Goal: Transaction & Acquisition: Obtain resource

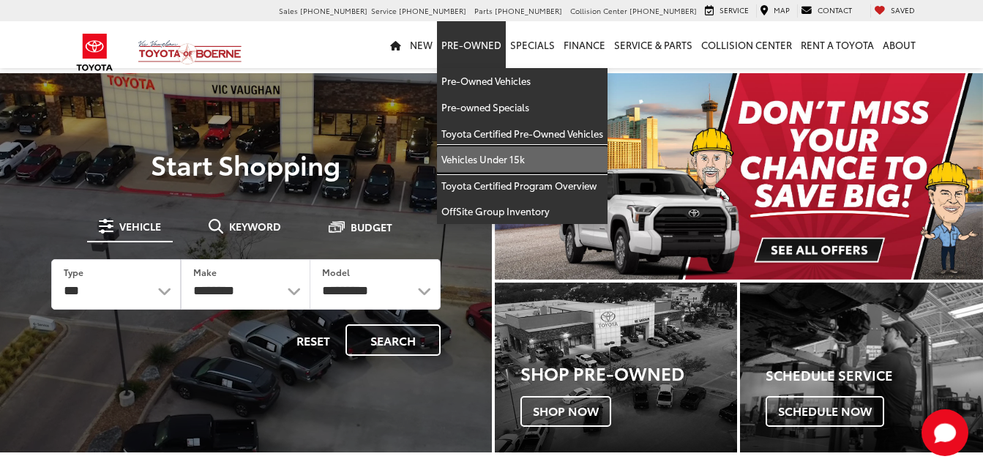
click at [518, 164] on link "Vehicles Under 15k" at bounding box center [522, 159] width 171 height 26
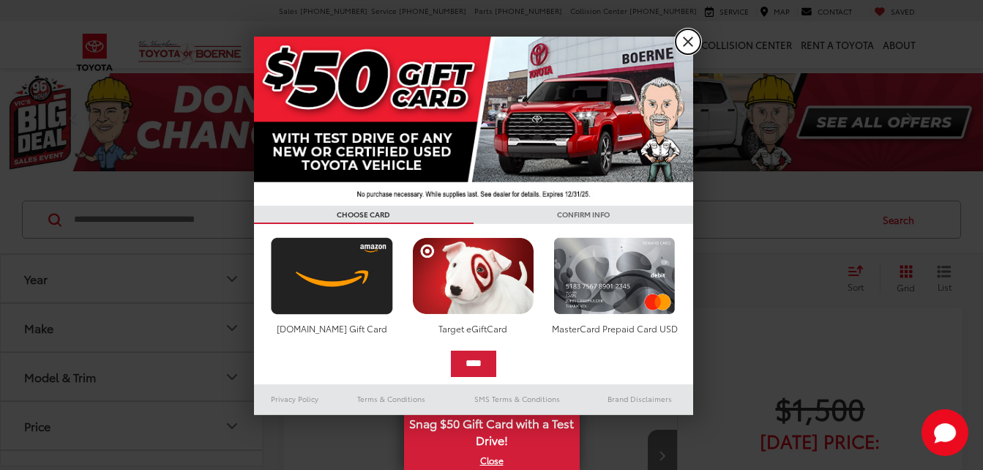
click at [680, 45] on link "X" at bounding box center [688, 41] width 25 height 25
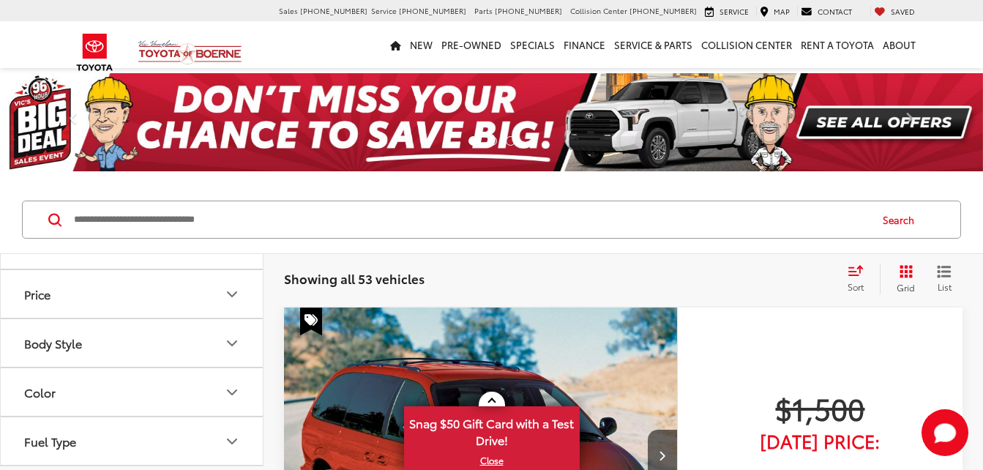
scroll to position [146, 0]
click at [108, 336] on button "Body Style" at bounding box center [132, 328] width 263 height 48
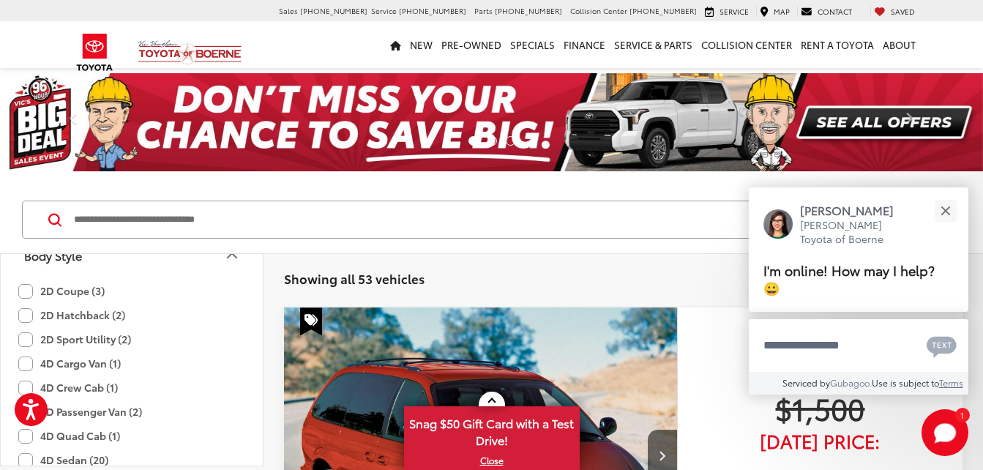
scroll to position [0, 0]
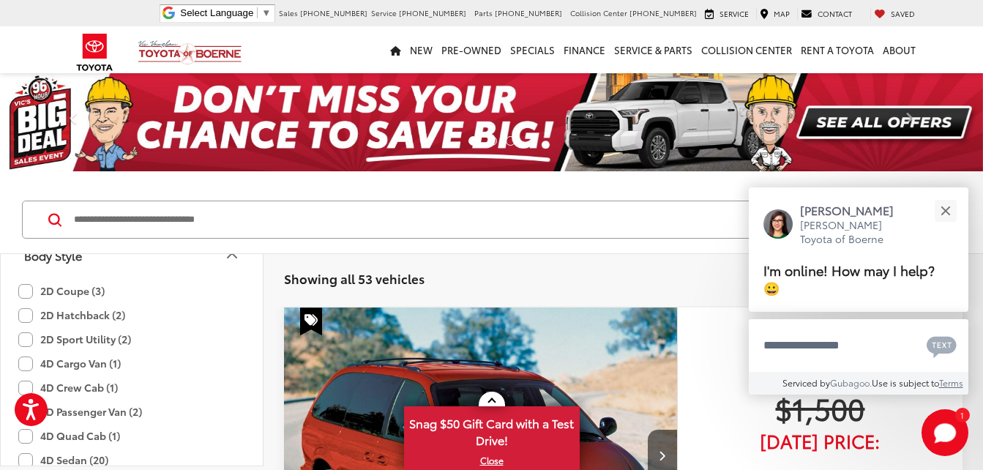
click at [28, 386] on label "4D Crew Cab (1)" at bounding box center [68, 387] width 100 height 24
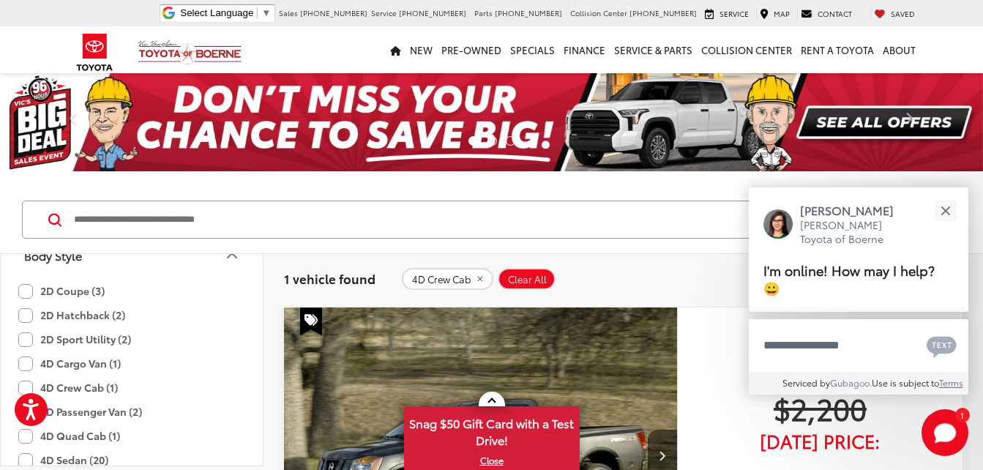
click at [26, 438] on label "4D Quad Cab (1)" at bounding box center [69, 436] width 102 height 24
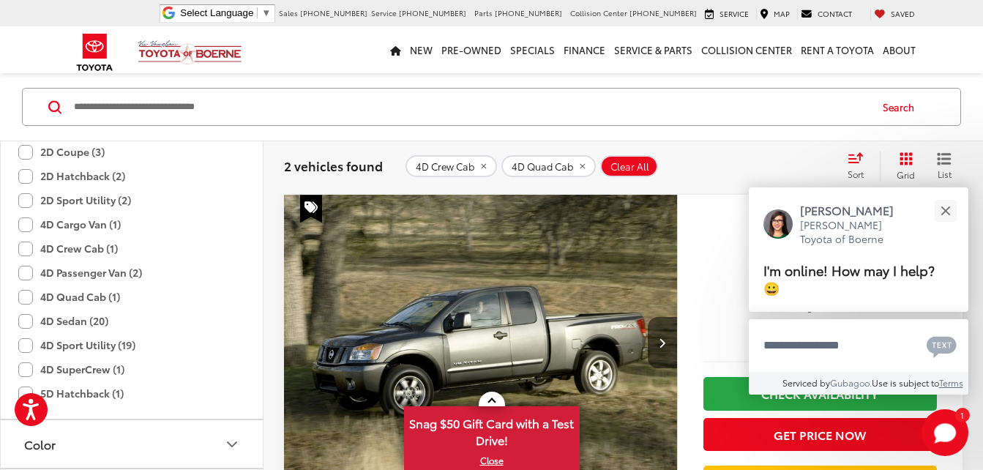
scroll to position [293, 0]
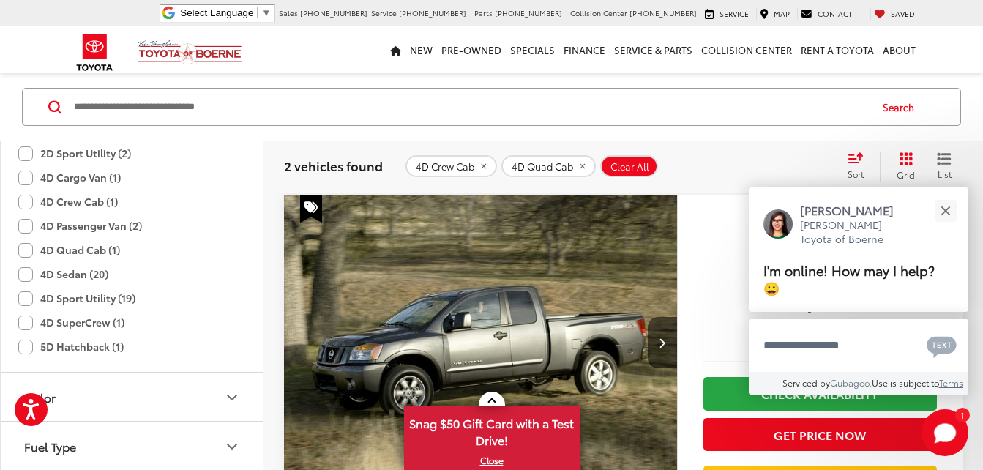
click at [26, 320] on label "4D SuperCrew (1)" at bounding box center [71, 322] width 106 height 24
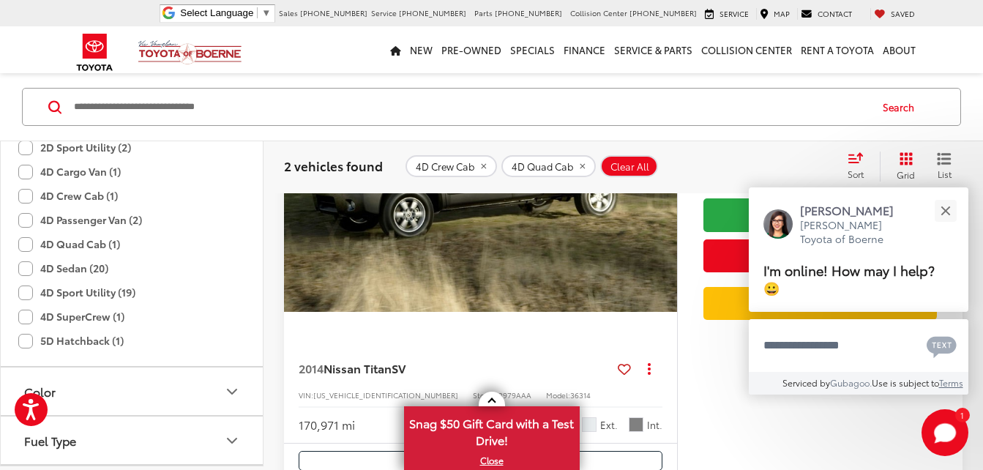
scroll to position [113, 0]
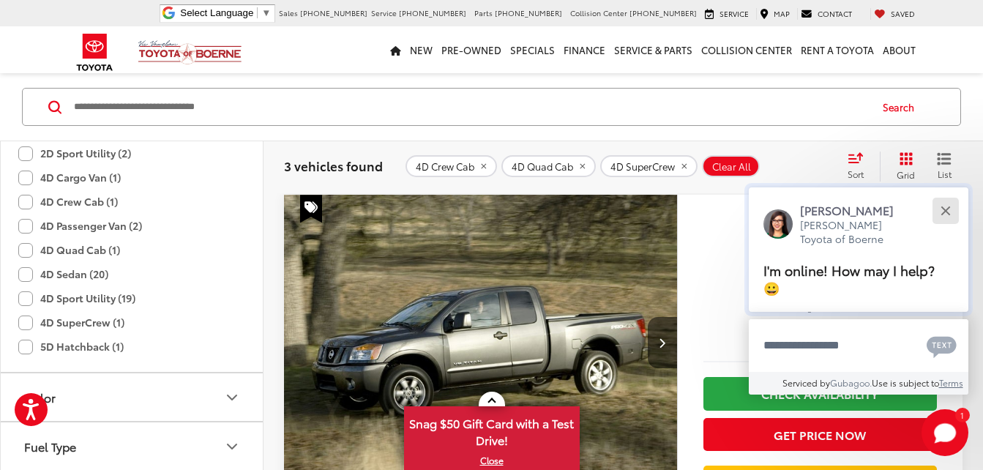
click at [953, 215] on button "Close" at bounding box center [945, 210] width 31 height 31
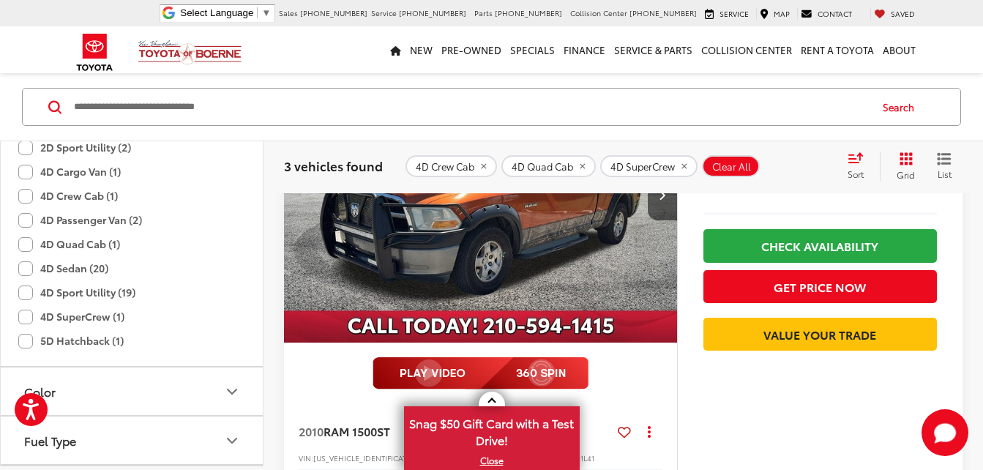
scroll to position [845, 0]
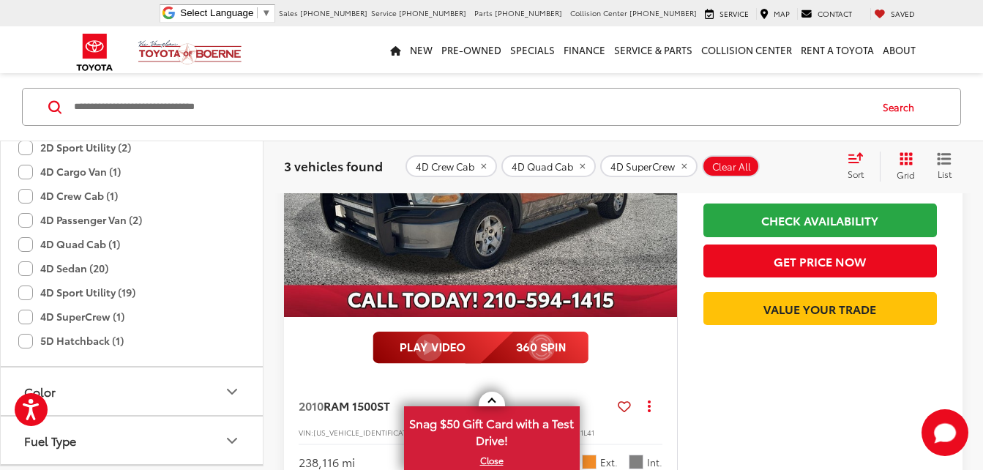
click at [440, 351] on img at bounding box center [481, 348] width 216 height 32
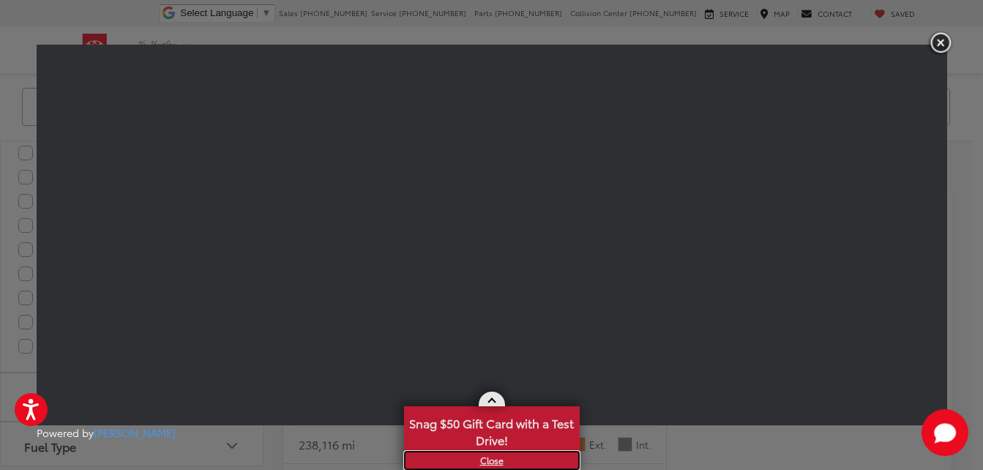
click at [490, 460] on link "X" at bounding box center [491, 460] width 173 height 16
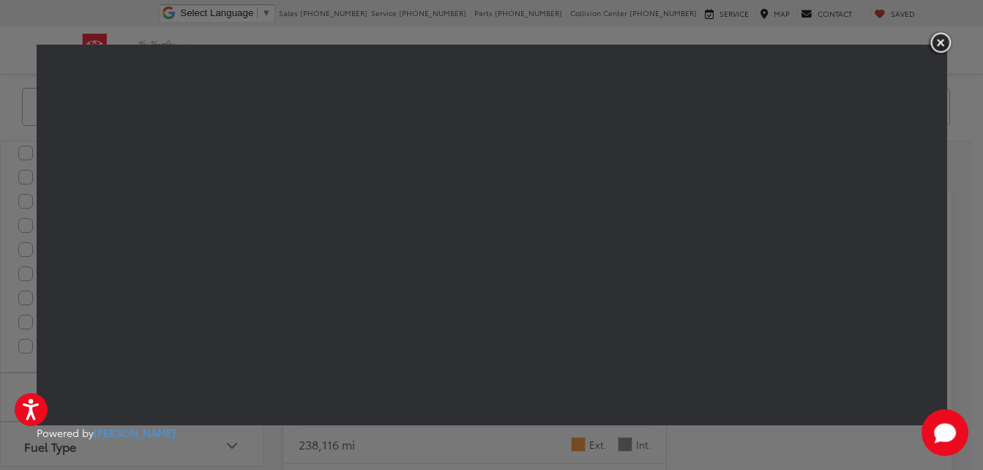
click at [938, 45] on img "button" at bounding box center [940, 43] width 26 height 24
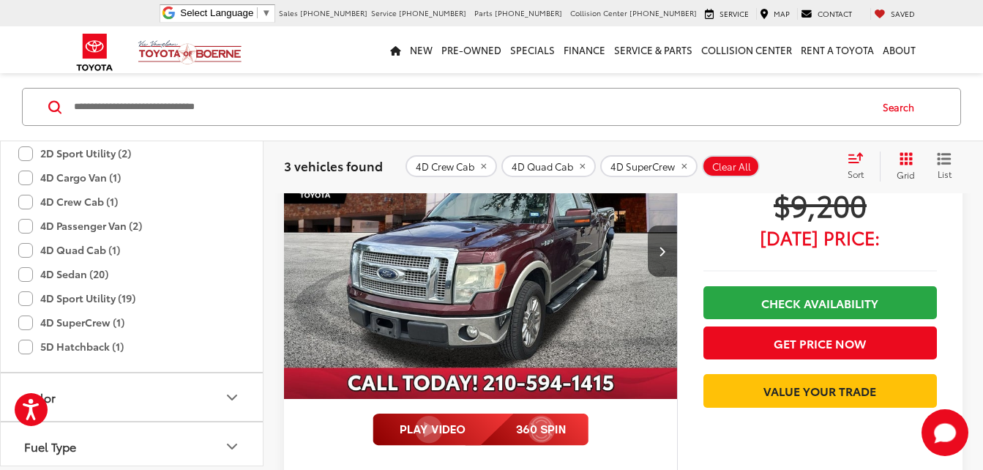
scroll to position [1284, 0]
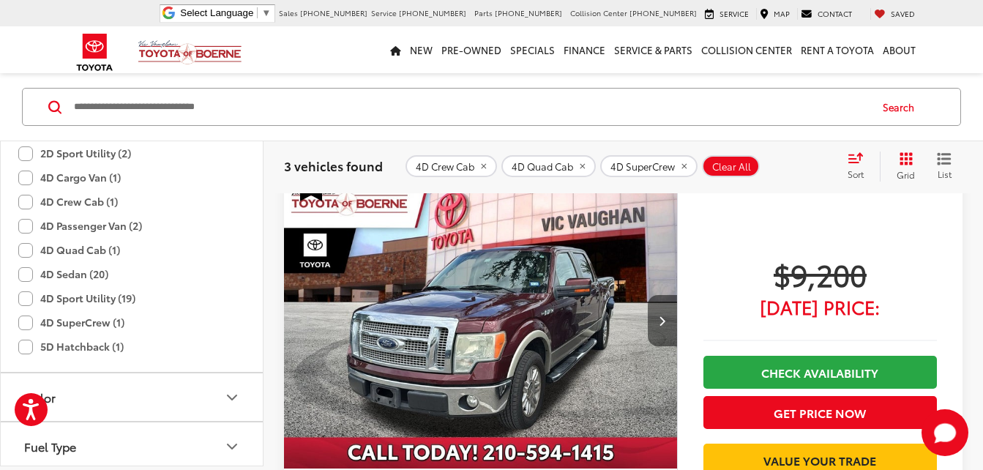
click at [665, 320] on icon "Next image" at bounding box center [662, 320] width 7 height 10
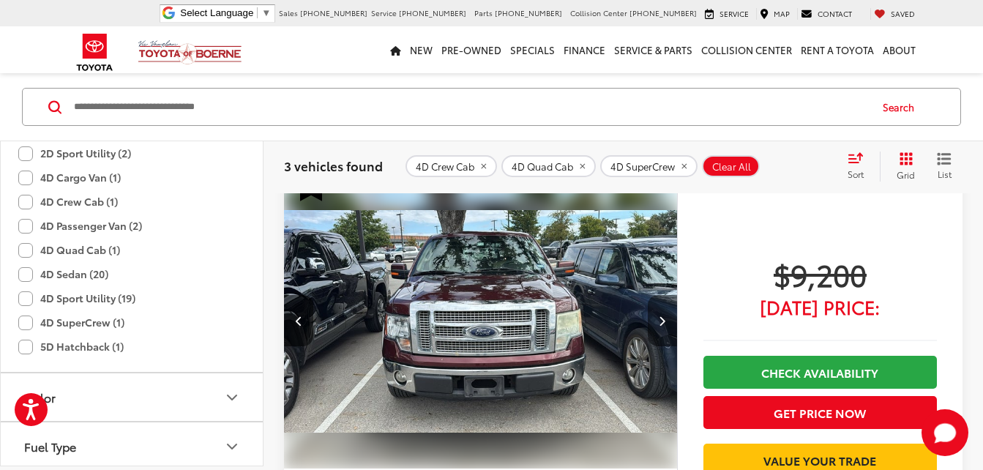
click at [665, 320] on icon "Next image" at bounding box center [662, 320] width 7 height 10
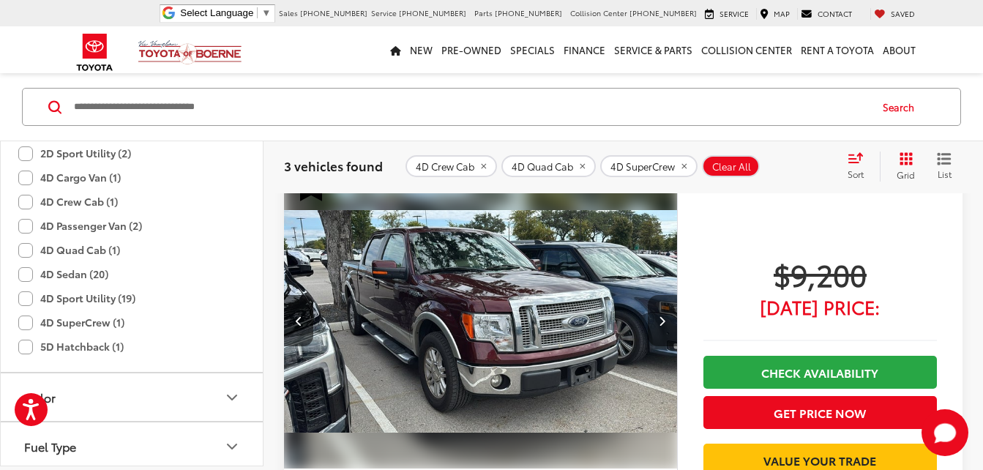
click at [665, 320] on icon "Next image" at bounding box center [662, 320] width 7 height 10
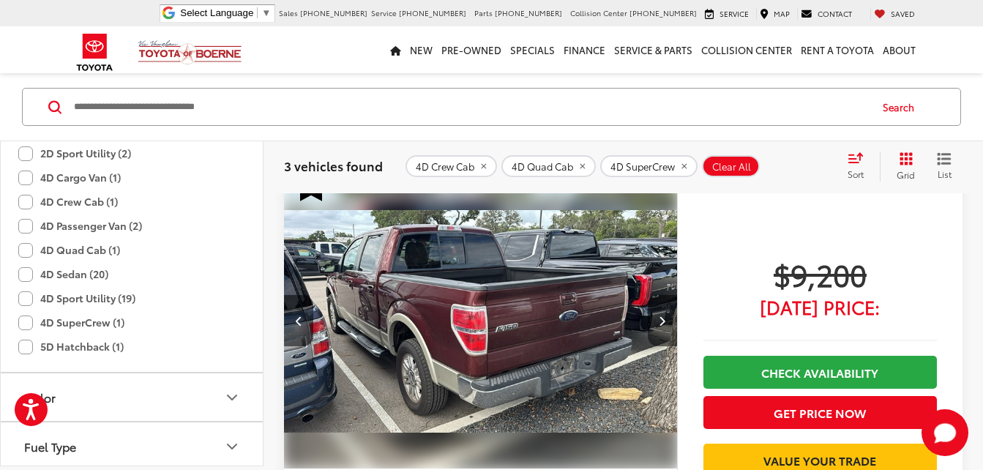
click at [665, 320] on icon "Next image" at bounding box center [662, 320] width 7 height 10
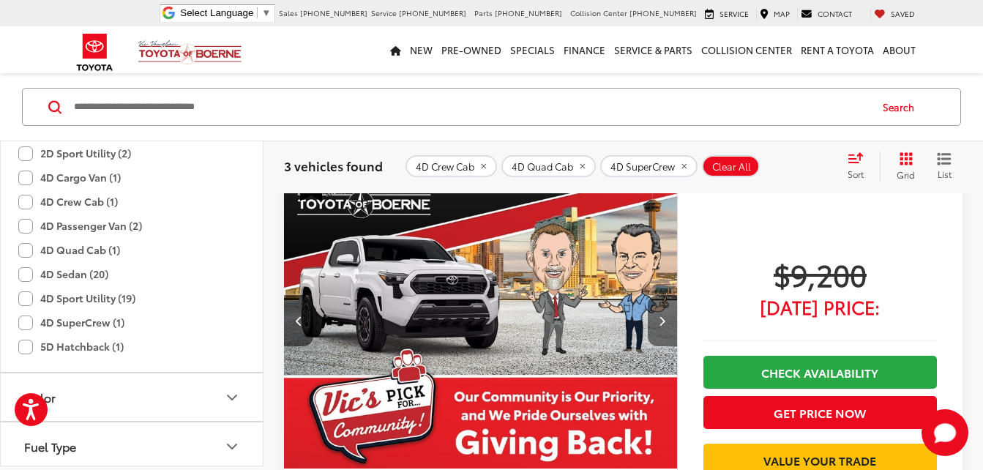
click at [665, 320] on icon "Next image" at bounding box center [662, 320] width 7 height 10
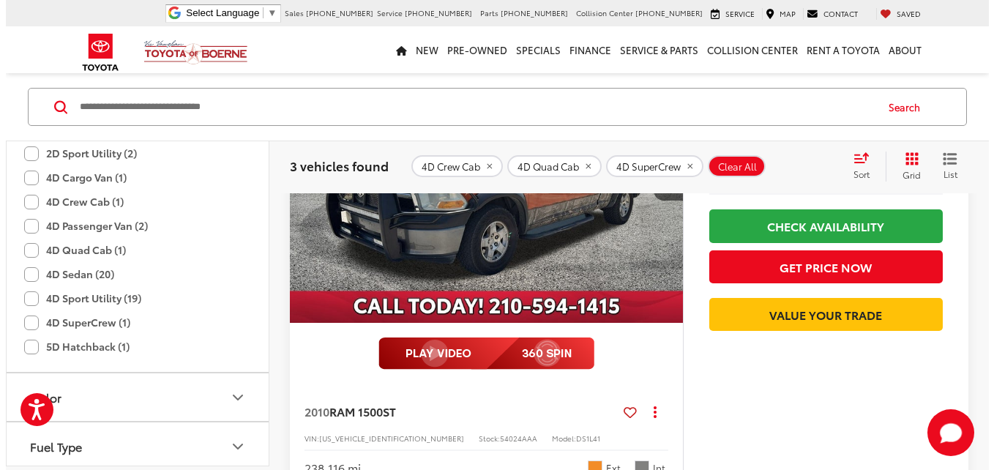
scroll to position [771, 0]
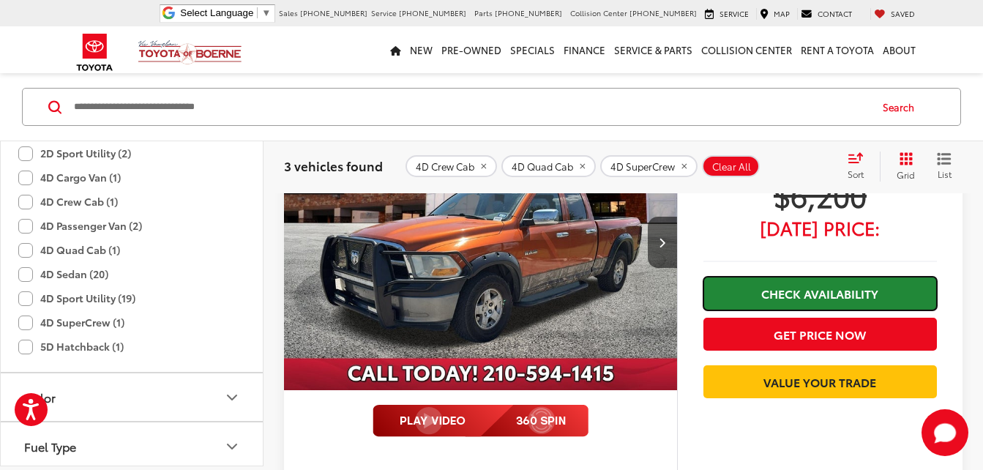
click at [840, 304] on link "Check Availability" at bounding box center [819, 293] width 233 height 33
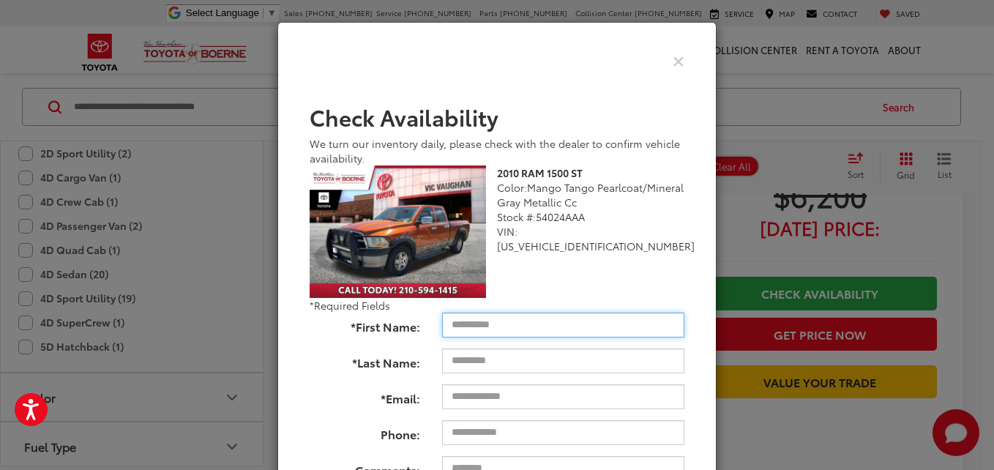
click at [587, 325] on input "*First Name:" at bounding box center [563, 325] width 242 height 25
type input "***"
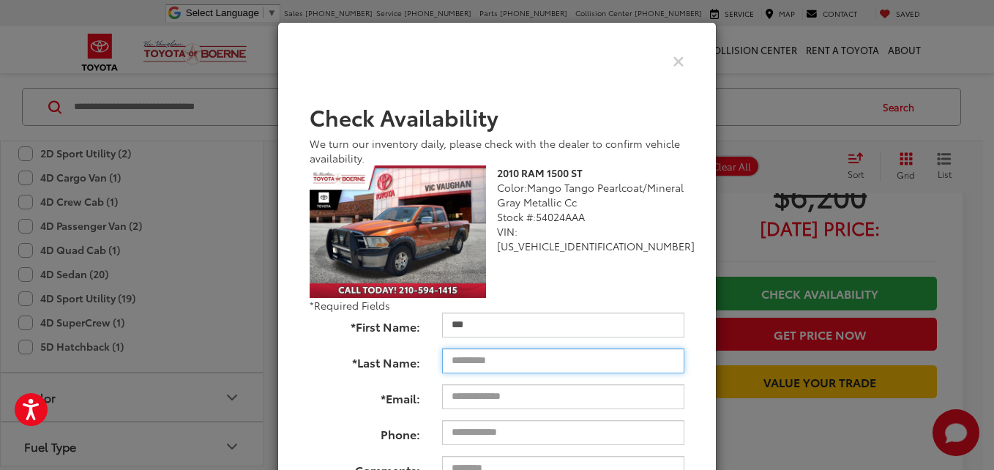
click at [571, 356] on input "*Last Name:" at bounding box center [563, 360] width 242 height 25
type input "*****"
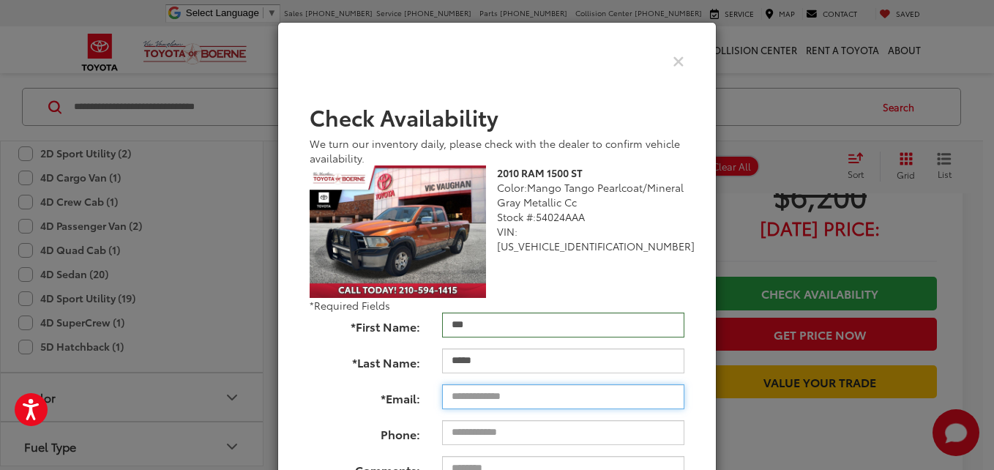
click at [551, 390] on input "*Email:" at bounding box center [563, 396] width 242 height 25
type input "**********"
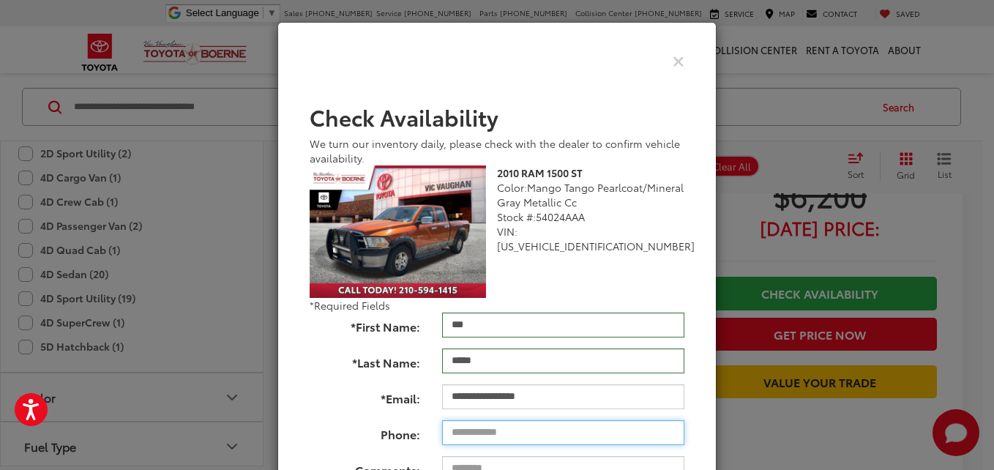
click at [536, 441] on input "Phone:" at bounding box center [563, 432] width 242 height 25
type input "**********"
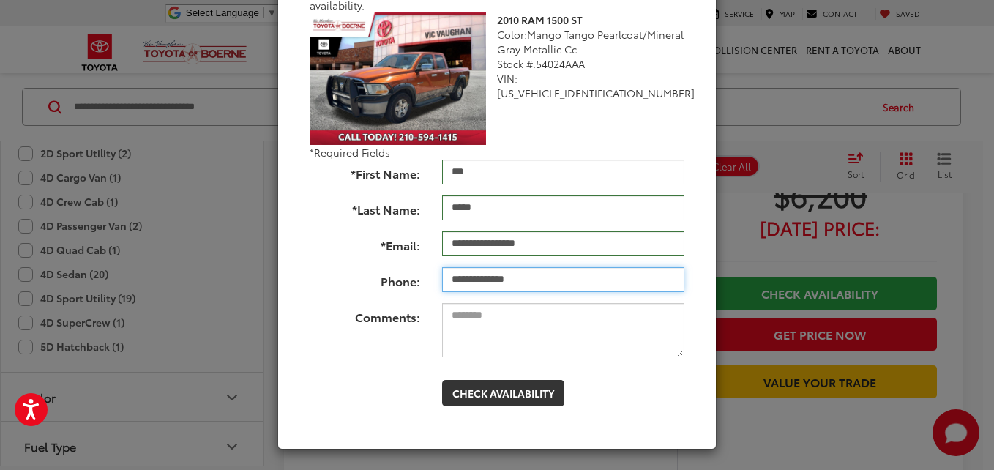
scroll to position [154, 0]
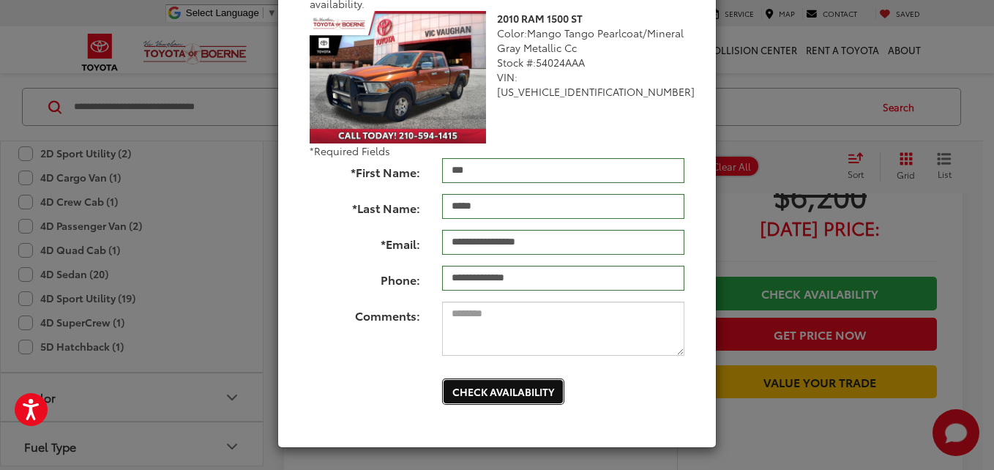
click at [551, 395] on button "Check Availability" at bounding box center [503, 391] width 122 height 26
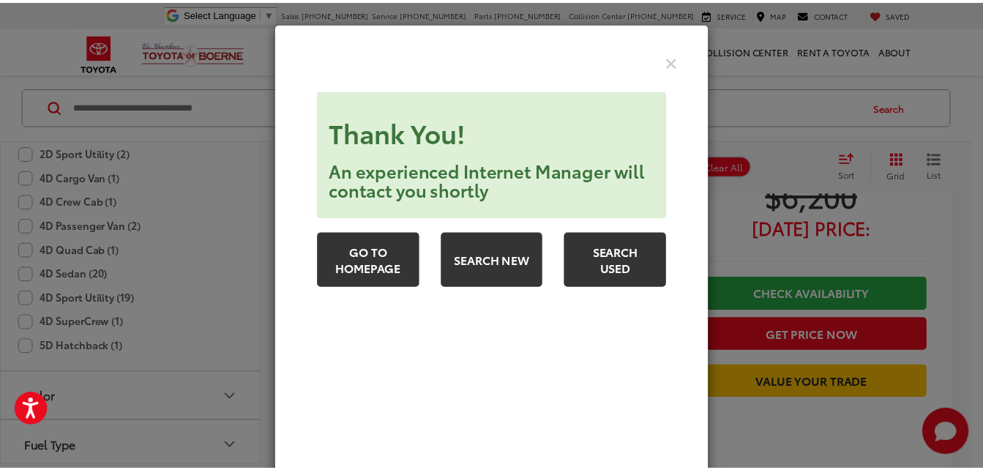
scroll to position [0, 0]
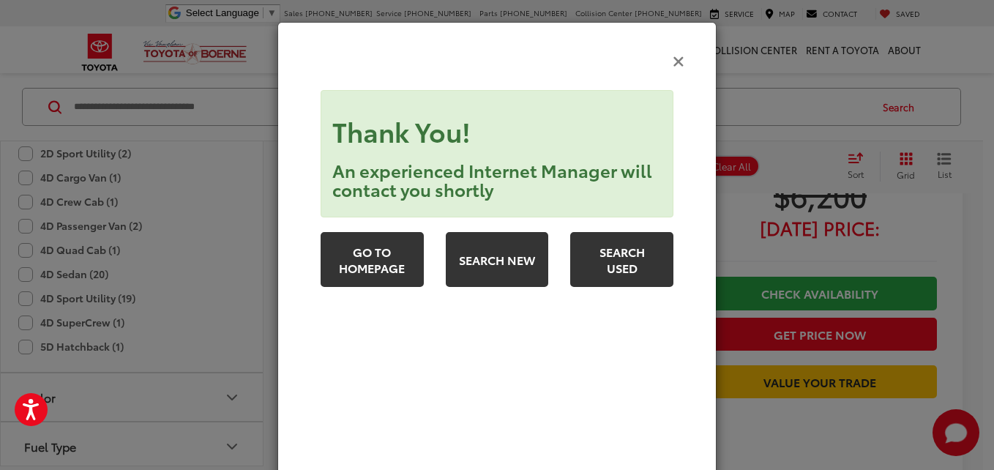
click at [676, 59] on icon "Close" at bounding box center [679, 60] width 12 height 15
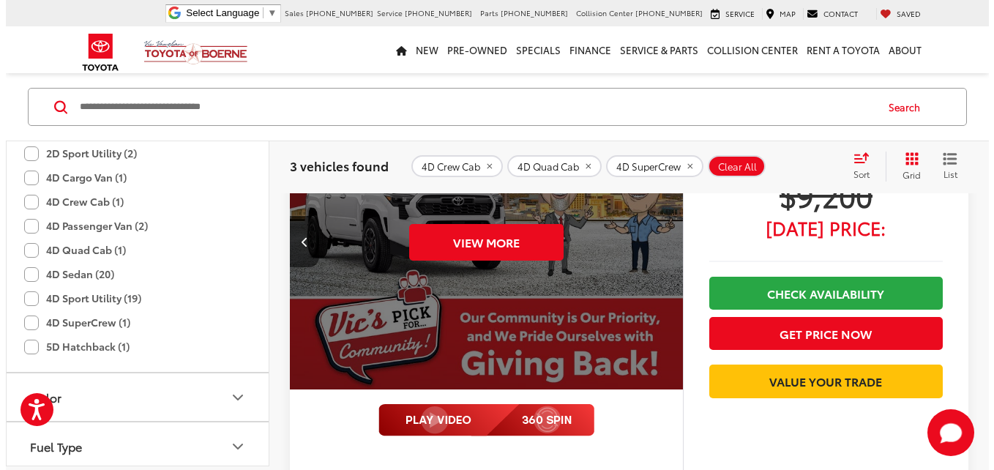
scroll to position [1357, 0]
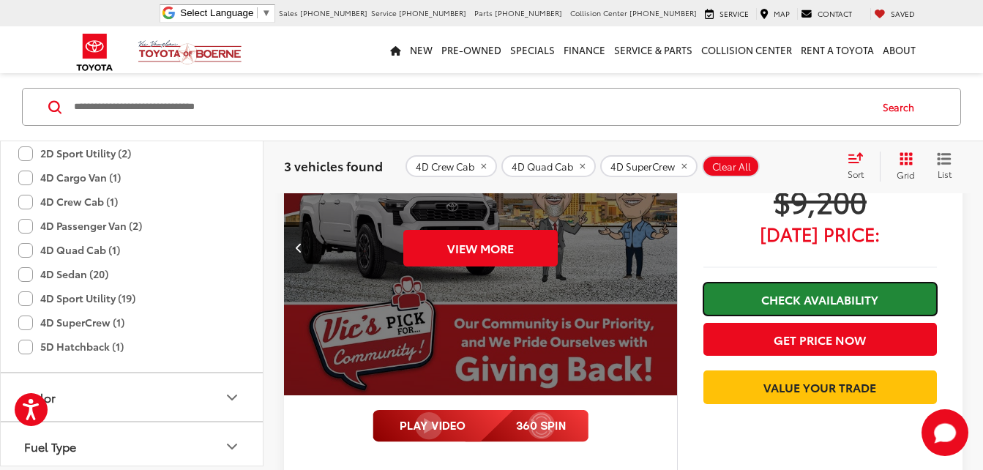
click at [771, 300] on link "Check Availability" at bounding box center [819, 299] width 233 height 33
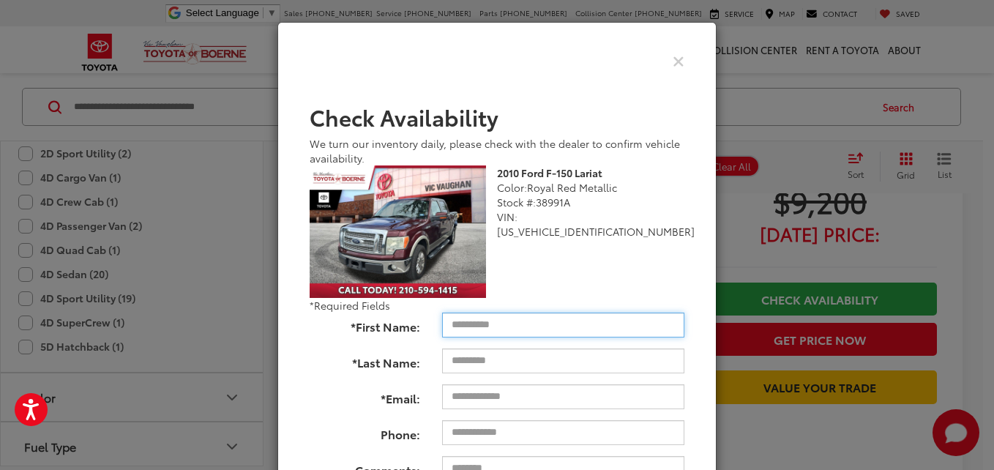
click at [471, 324] on input "*First Name:" at bounding box center [563, 325] width 242 height 25
type input "***"
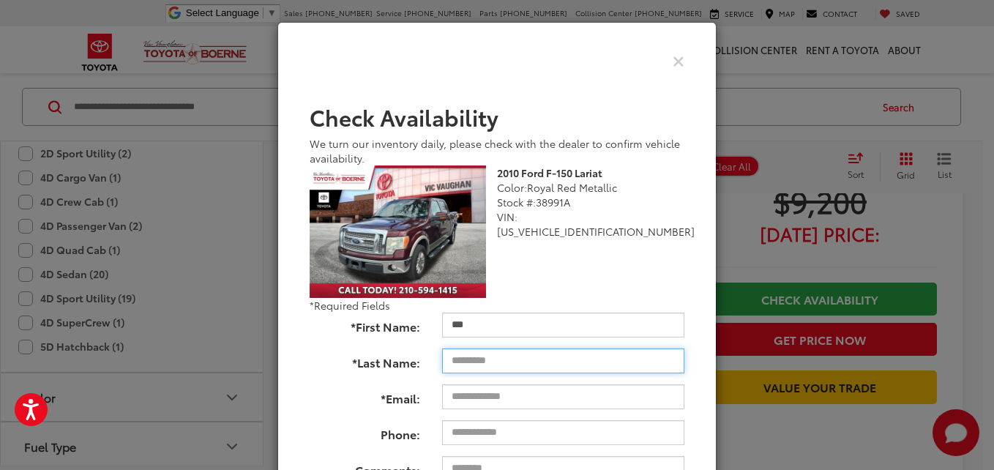
click at [465, 356] on input "*Last Name:" at bounding box center [563, 360] width 242 height 25
type input "*****"
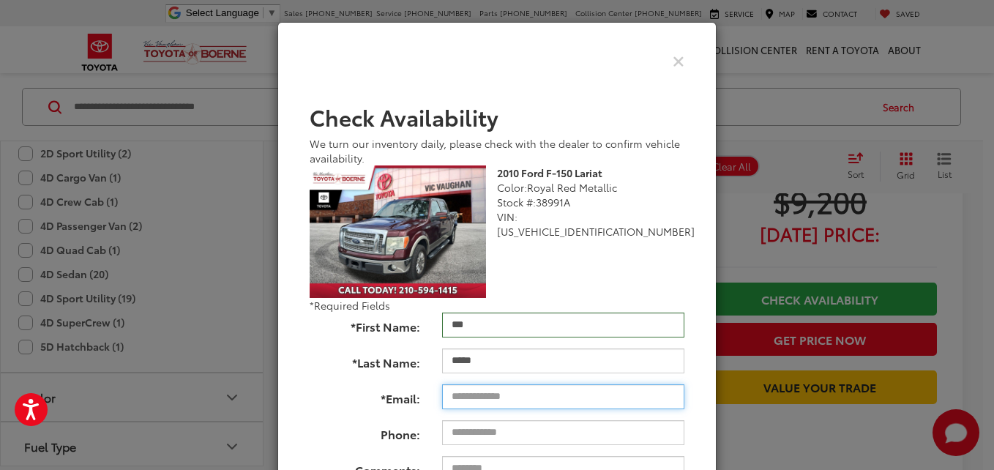
click at [462, 395] on input "*Email:" at bounding box center [563, 396] width 242 height 25
type input "**********"
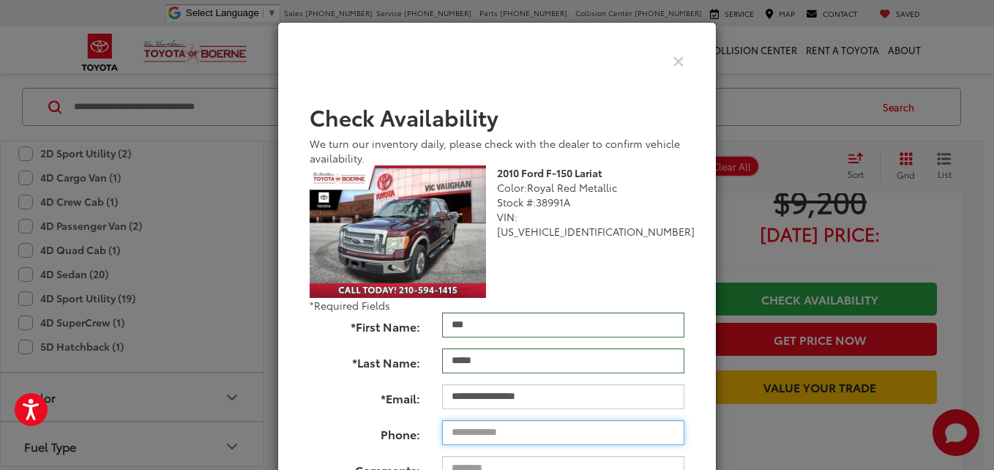
click at [466, 426] on input "Phone:" at bounding box center [563, 432] width 242 height 25
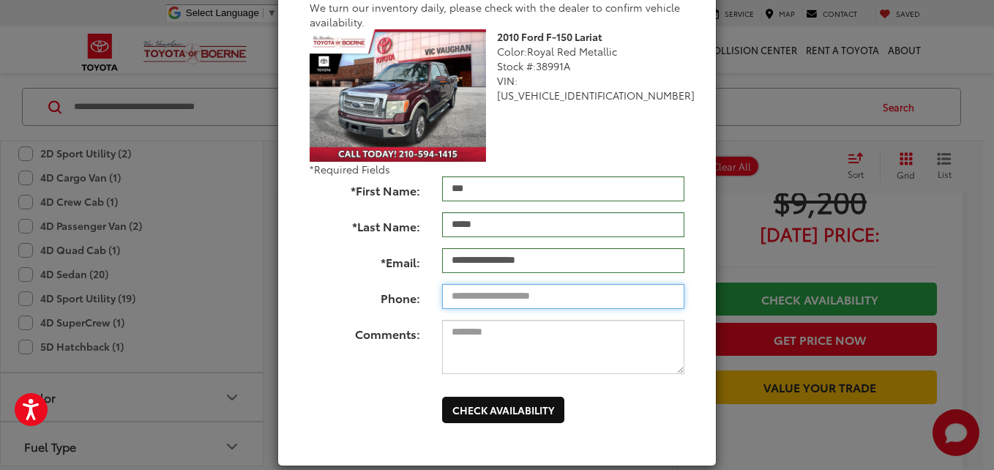
scroll to position [146, 0]
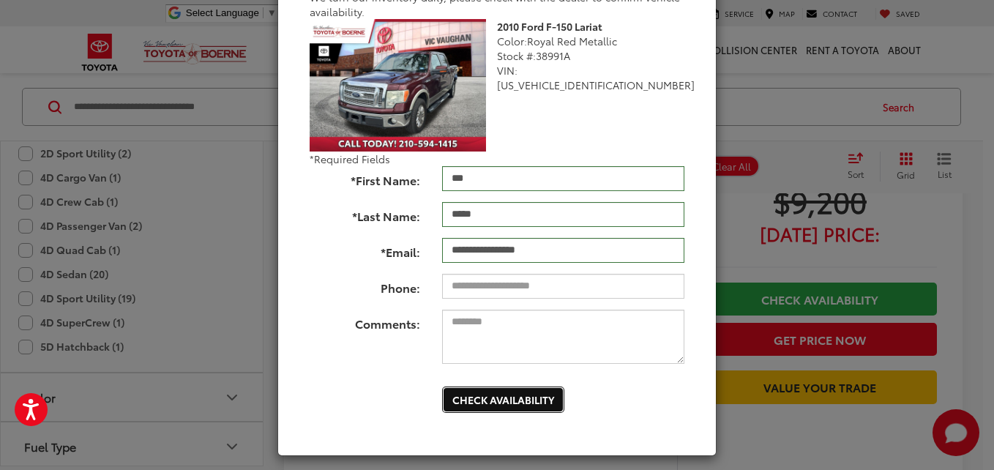
click at [496, 397] on button "Check Availability" at bounding box center [503, 399] width 122 height 26
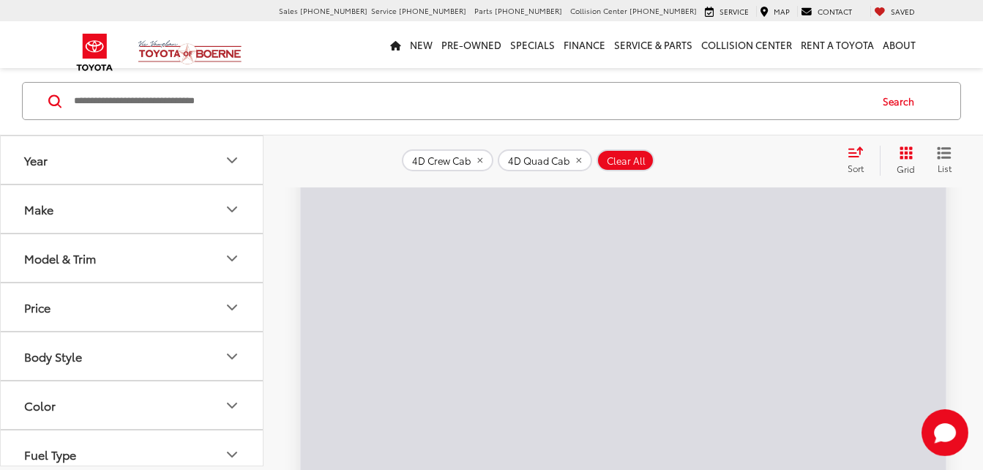
scroll to position [179, 0]
